Goal: Task Accomplishment & Management: Complete application form

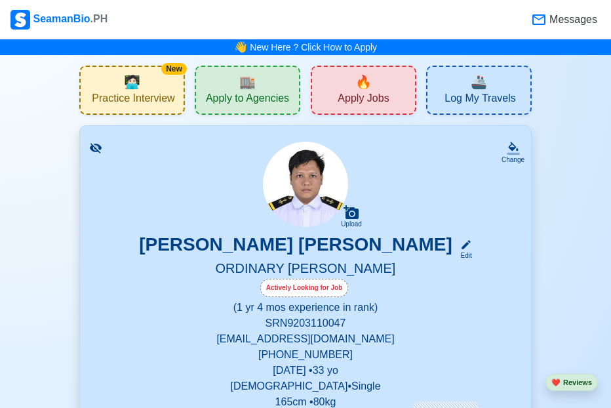
click at [351, 90] on div "🔥 Apply Jobs" at bounding box center [364, 90] width 106 height 49
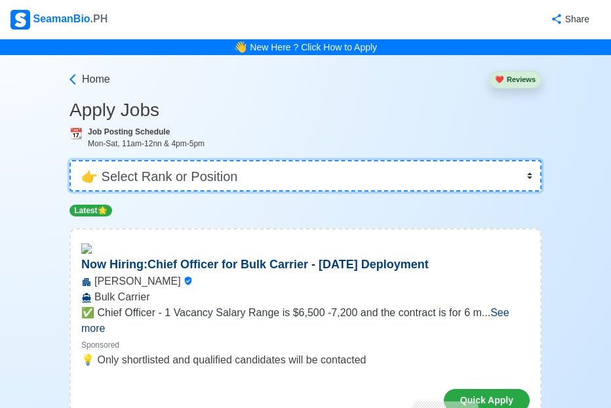
click at [272, 177] on select "👉 Select Rank or Position Master Chief Officer 2nd Officer 3rd Officer Junior O…" at bounding box center [305, 175] width 472 height 31
click at [74, 160] on select "👉 Select Rank or Position Master Chief Officer 2nd Officer 3rd Officer Junior O…" at bounding box center [305, 175] width 472 height 31
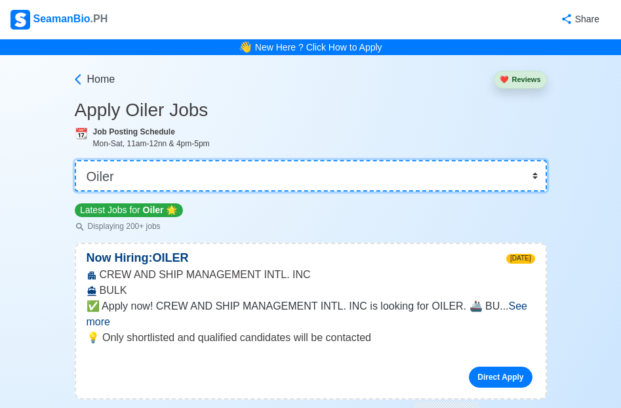
click at [272, 177] on select "👉 Select Rank or Position Master Chief Officer 2nd Officer 3rd Officer Junior O…" at bounding box center [311, 175] width 472 height 31
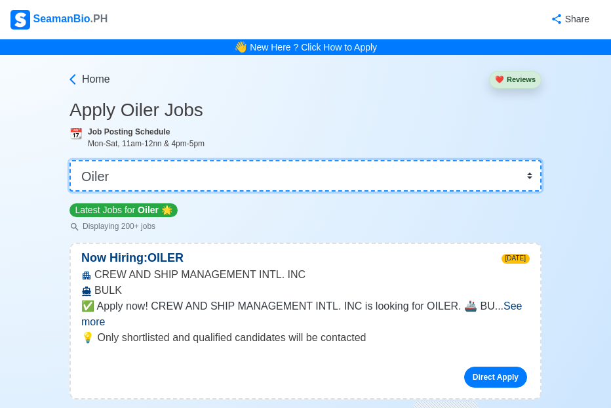
select select "Ordinary [PERSON_NAME]"
click at [74, 160] on select "👉 Select Rank or Position Master Chief Officer 2nd Officer 3rd Officer Junior O…" at bounding box center [305, 175] width 472 height 31
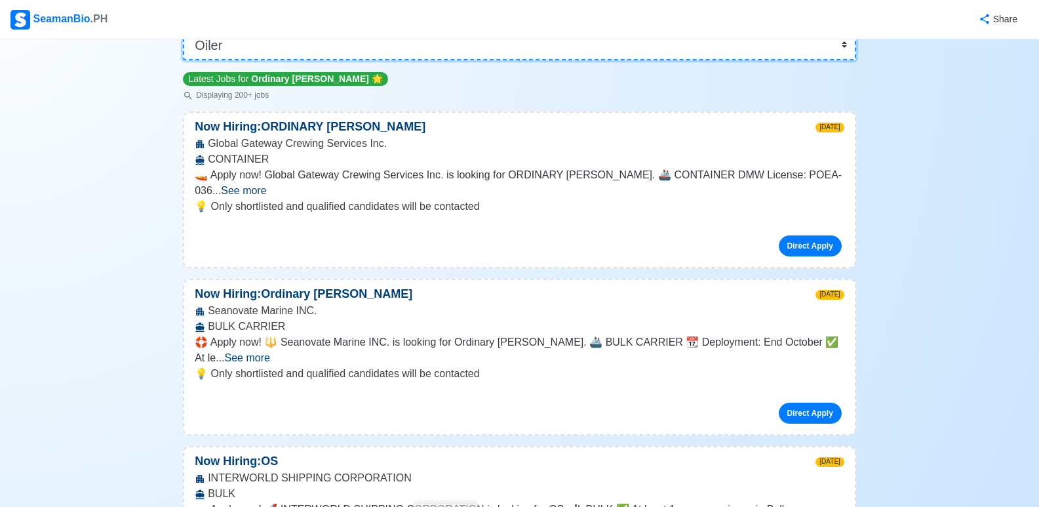
scroll to position [554, 0]
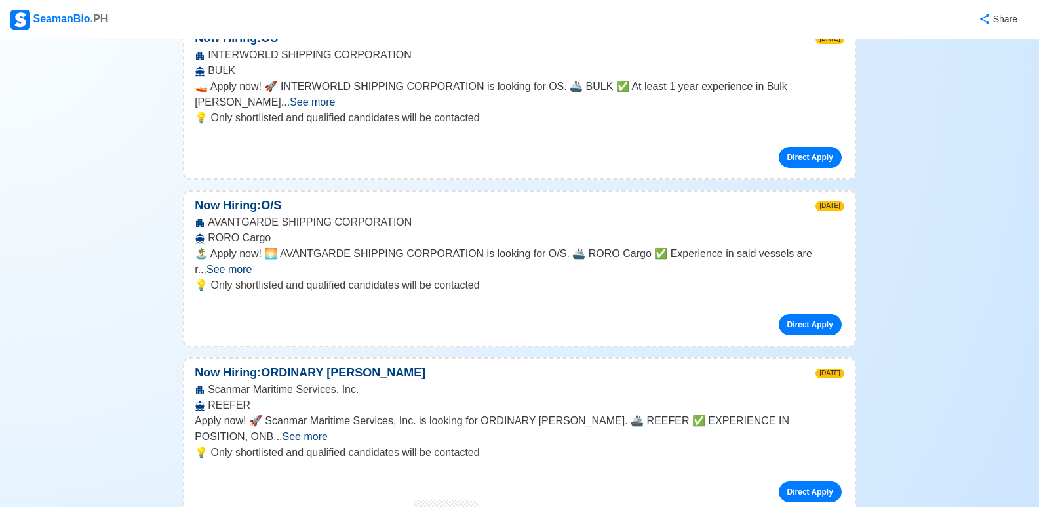
click at [252, 263] on span "See more" at bounding box center [228, 268] width 45 height 11
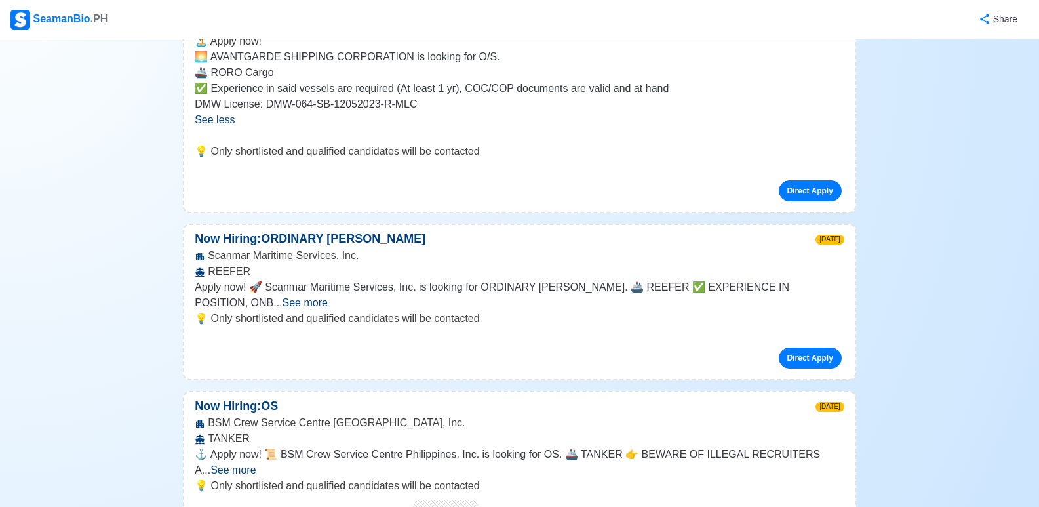
scroll to position [936, 0]
